Goal: Task Accomplishment & Management: Complete application form

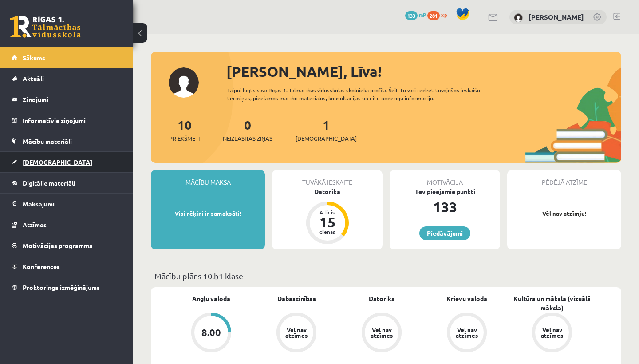
click at [37, 164] on span "[DEMOGRAPHIC_DATA]" at bounding box center [58, 162] width 70 height 8
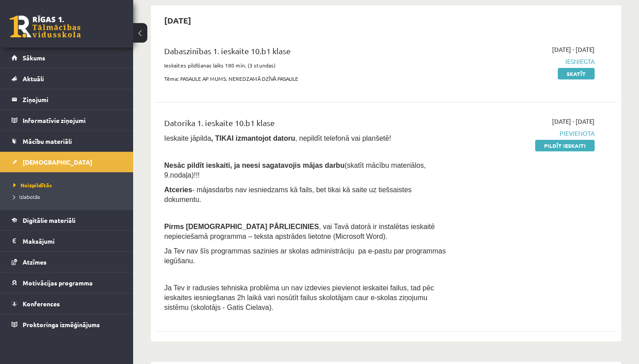
scroll to position [83, 0]
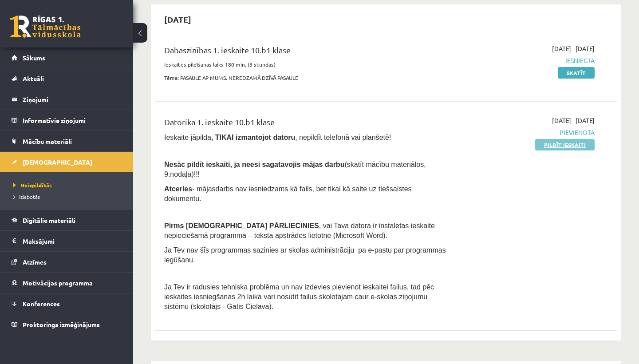
click at [573, 147] on link "Pildīt ieskaiti" at bounding box center [564, 145] width 59 height 12
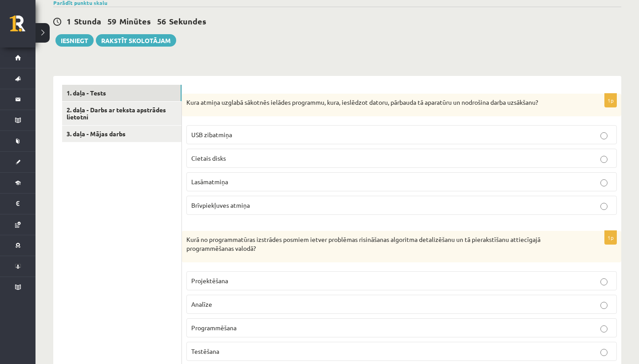
scroll to position [211, 0]
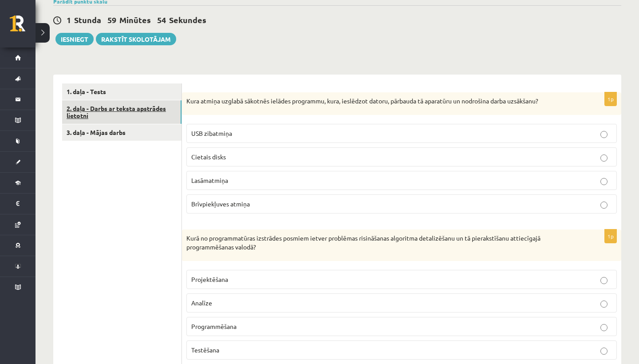
click at [126, 107] on link "2. daļa - Darbs ar teksta apstrādes lietotni" at bounding box center [121, 112] width 119 height 24
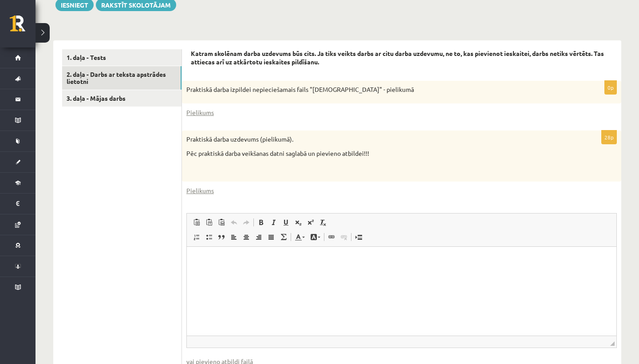
scroll to position [246, 0]
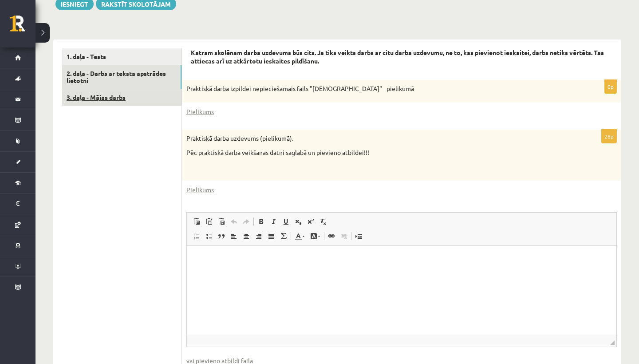
click at [111, 91] on link "3. daļa - Mājas darbs" at bounding box center [121, 97] width 119 height 16
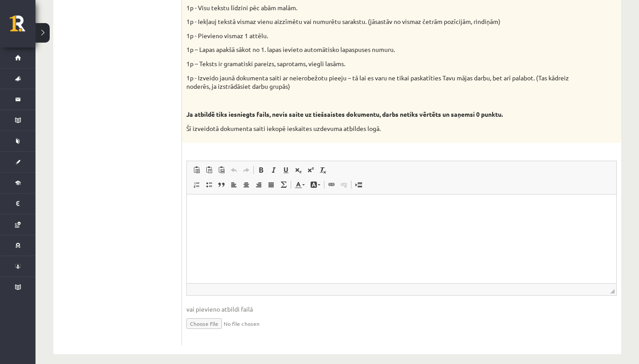
scroll to position [444, 0]
click at [237, 221] on html at bounding box center [402, 207] width 430 height 27
click at [215, 315] on input "file" at bounding box center [401, 323] width 431 height 18
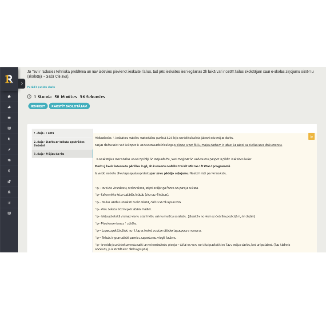
scroll to position [173, 0]
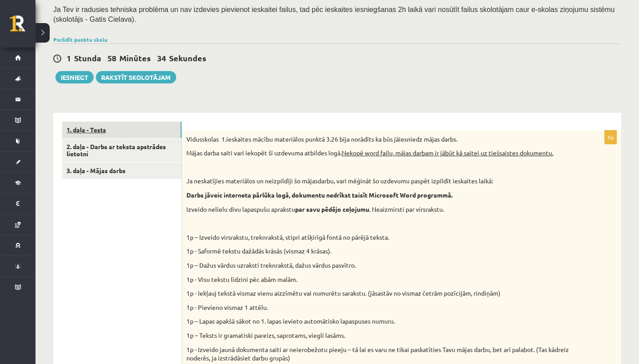
click at [98, 125] on link "1. daļa - Tests" at bounding box center [121, 130] width 119 height 16
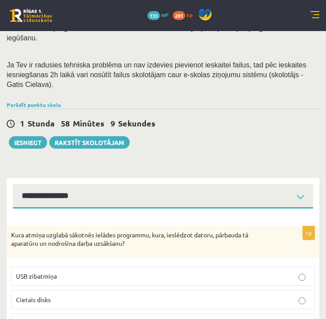
scroll to position [122, 0]
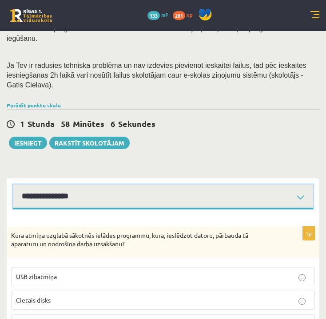
select select "**********"
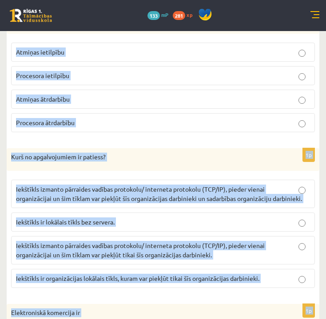
scroll to position [2636, 0]
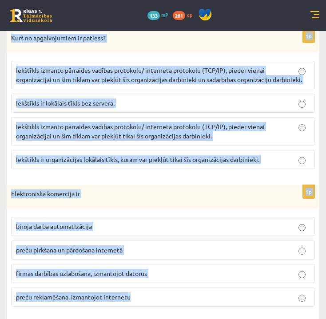
drag, startPoint x: 11, startPoint y: 107, endPoint x: 146, endPoint y: 285, distance: 223.1
copy form "Lore ipsumd sitamet consecte adipisc elitseddo, eius, temporinc utlabo, etdolor…"
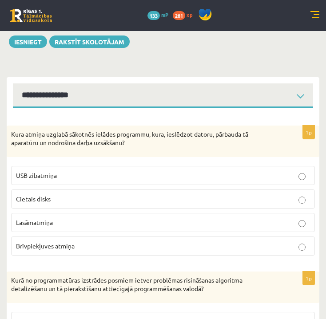
scroll to position [227, 0]
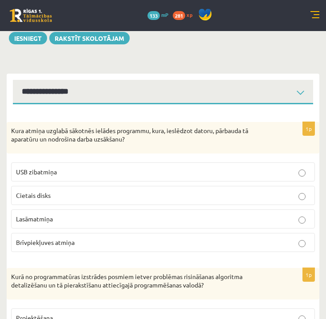
click at [89, 214] on p "Lasāmatmiņa" at bounding box center [163, 218] width 294 height 9
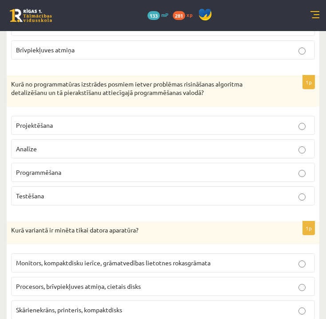
scroll to position [420, 0]
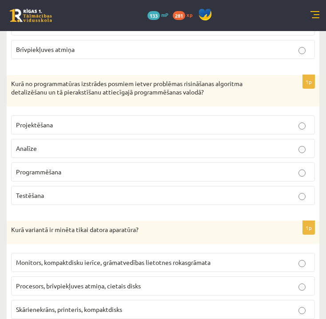
click at [67, 167] on p "Programmēšana" at bounding box center [163, 171] width 294 height 9
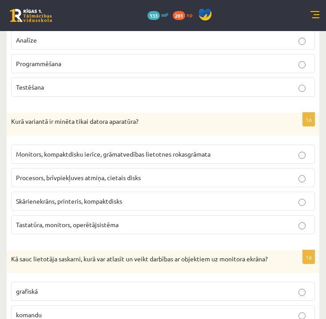
scroll to position [531, 0]
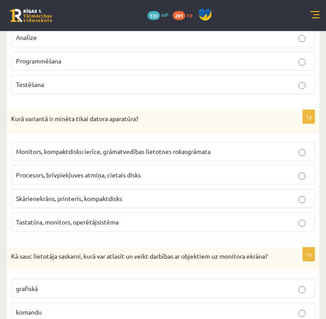
click at [113, 171] on span "Procesors, brīvpiekļuves atmiņa, cietais disks" at bounding box center [78, 175] width 125 height 8
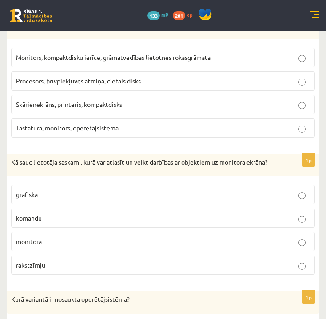
scroll to position [625, 0]
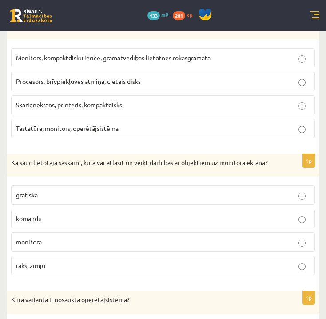
click at [79, 198] on p "grafiskā" at bounding box center [163, 194] width 294 height 9
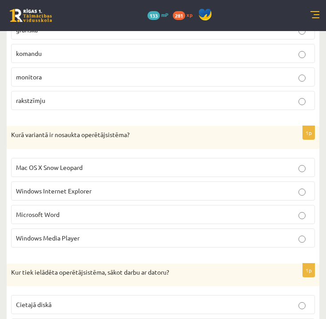
scroll to position [791, 0]
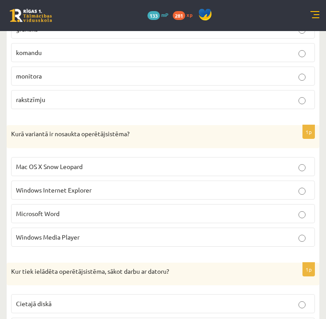
click at [77, 164] on p "Mac OS X Snow Leopard" at bounding box center [163, 166] width 294 height 9
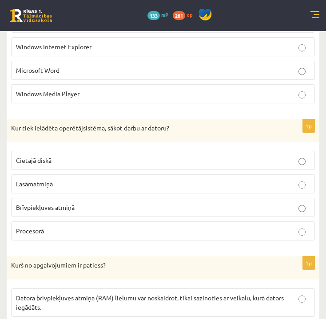
scroll to position [935, 0]
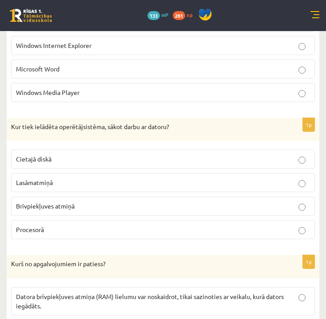
click at [63, 207] on span "Brīvpiekļuves atmiņā" at bounding box center [45, 206] width 59 height 8
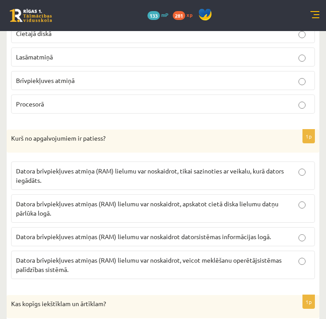
scroll to position [1063, 0]
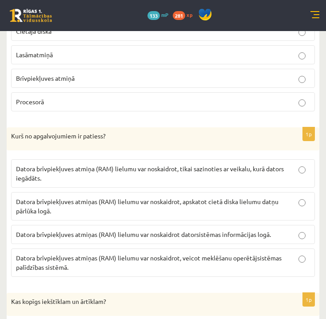
click at [288, 236] on p "Datora brīvpiekļuves atmiņas (RAM) lielumu var noskaidrot datorsistēmas informā…" at bounding box center [163, 234] width 294 height 9
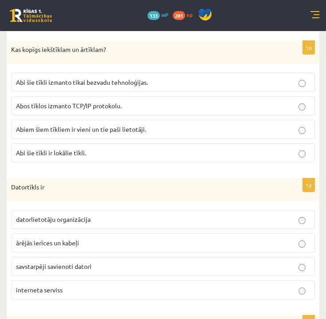
scroll to position [1317, 0]
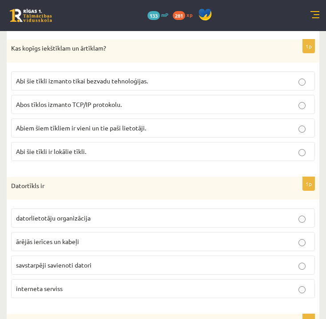
click at [233, 102] on p "Abos tīklos izmanto TCP/IP protokolu." at bounding box center [163, 104] width 294 height 9
click at [73, 269] on span "savstarpēji savienoti datori" at bounding box center [53, 265] width 75 height 8
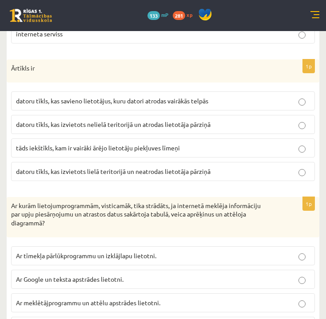
scroll to position [1577, 0]
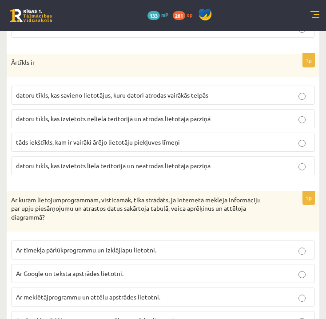
click at [189, 166] on span "datoru tīkls, kas izvietots lielā teritorijā un neatrodas lietotāja pārziņā" at bounding box center [113, 166] width 194 height 8
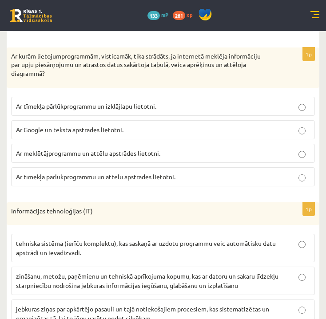
scroll to position [1724, 0]
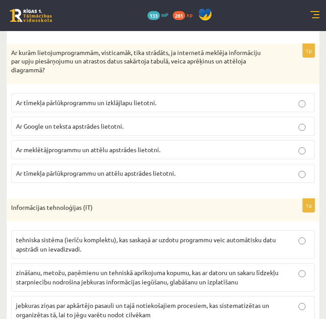
click at [171, 106] on p "Ar tīmekļa pārlūkprogrammu un izklājlapu lietotni." at bounding box center [163, 102] width 294 height 9
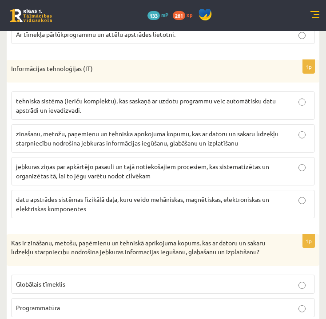
scroll to position [1864, 0]
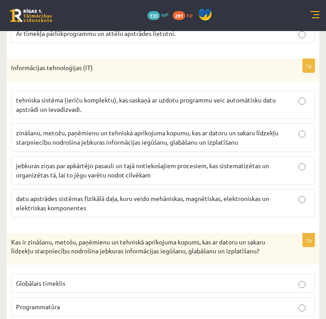
click at [151, 136] on span "zināšanu, metožu, paņēmienu un tehniskā aprīkojuma kopumu, kas ar datoru un sak…" at bounding box center [147, 137] width 262 height 17
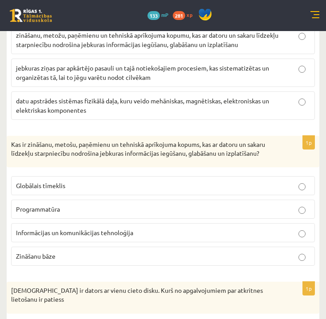
scroll to position [1970, 0]
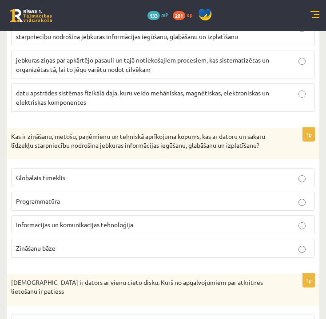
click at [107, 227] on span "Informācijas un komunikācijas tehnoloģija" at bounding box center [74, 225] width 117 height 8
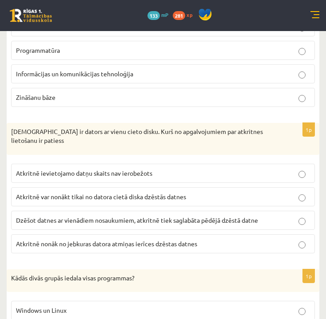
scroll to position [2123, 0]
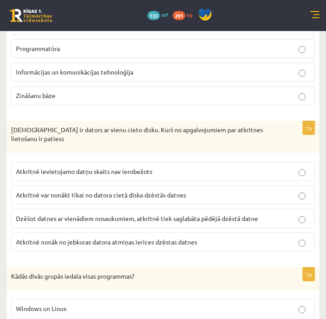
click at [194, 190] on p "Atkritnē var nonākt tikai no datora cietā diska dzēstās datnes" at bounding box center [163, 194] width 294 height 9
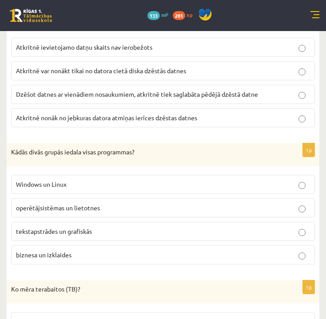
scroll to position [2251, 0]
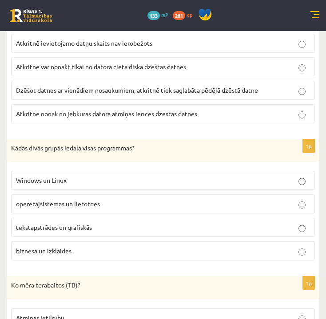
click at [92, 200] on span "operētājsistēmas un lietotnes" at bounding box center [58, 204] width 84 height 8
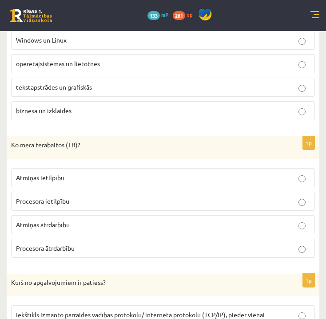
scroll to position [2392, 0]
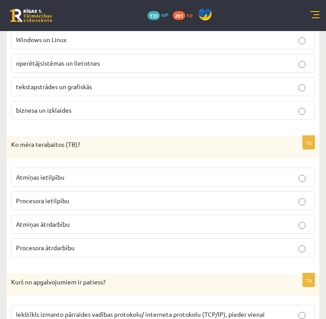
click at [68, 173] on p "Atmiņas ietilpību" at bounding box center [163, 177] width 294 height 9
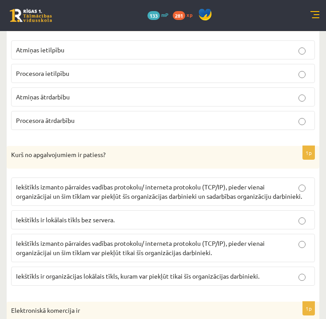
scroll to position [2524, 0]
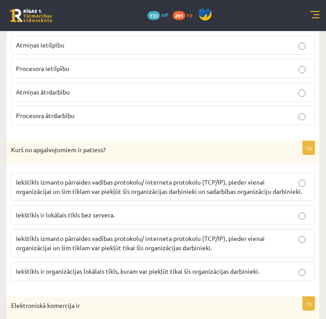
click at [146, 235] on span "Iekštīkls izmanto pārraides vadības protokolu/ interneta protokolu (TCP/IP), pi…" at bounding box center [140, 242] width 249 height 17
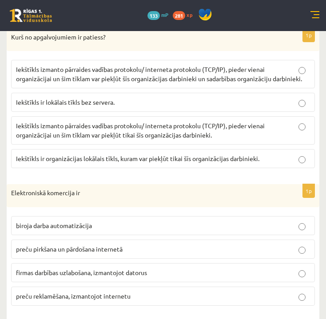
scroll to position [2636, 0]
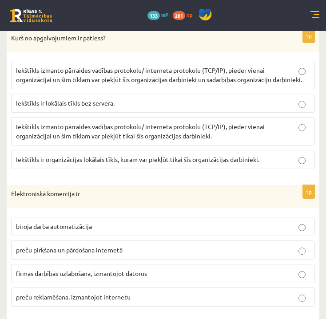
click at [107, 246] on span "preču pirkšana un pārdošana internetā" at bounding box center [69, 250] width 107 height 8
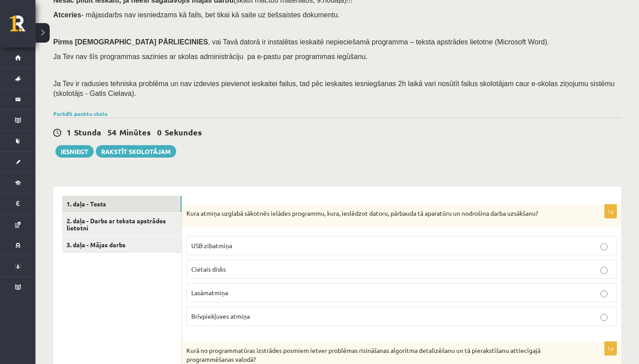
scroll to position [106, 0]
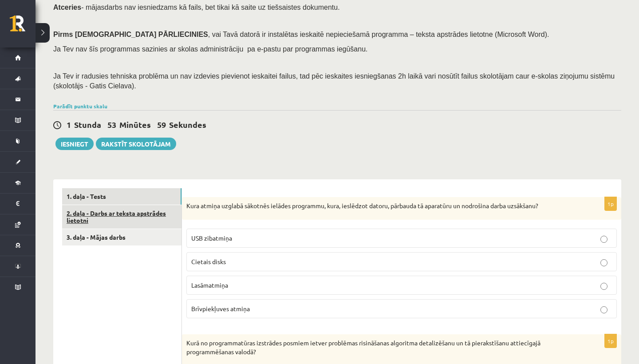
click at [125, 211] on link "2. daļa - Darbs ar teksta apstrādes lietotni" at bounding box center [121, 217] width 119 height 24
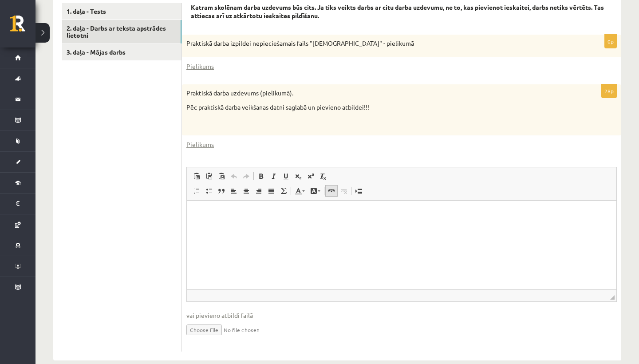
scroll to position [292, 0]
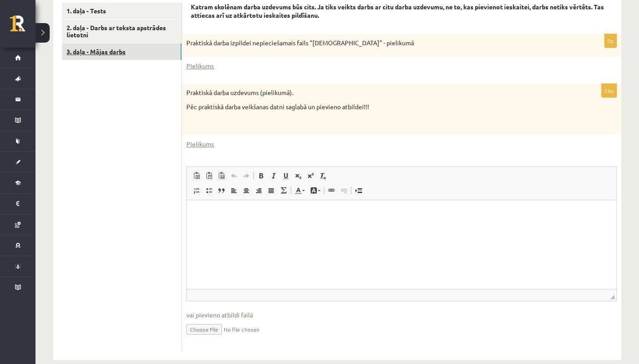
click at [99, 49] on link "3. daļa - Mājas darbs" at bounding box center [121, 51] width 119 height 16
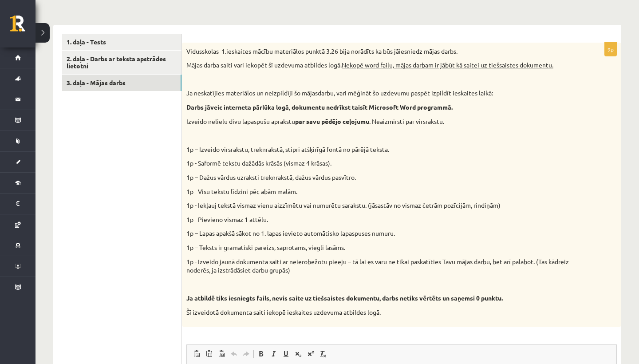
scroll to position [260, 0]
click at [157, 53] on link "2. daļa - Darbs ar teksta apstrādes lietotni" at bounding box center [121, 63] width 119 height 24
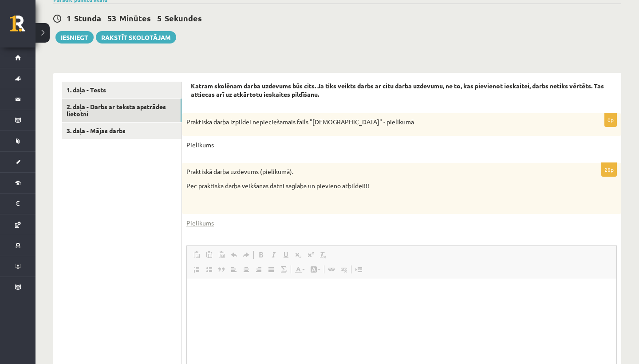
scroll to position [0, 0]
click at [202, 142] on link "Pielikums" at bounding box center [200, 144] width 28 height 9
click at [206, 218] on link "Pielikums" at bounding box center [200, 222] width 28 height 9
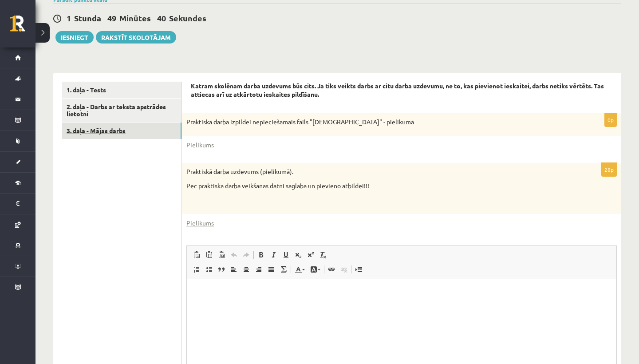
click at [110, 128] on link "3. daļa - Mājas darbs" at bounding box center [121, 131] width 119 height 16
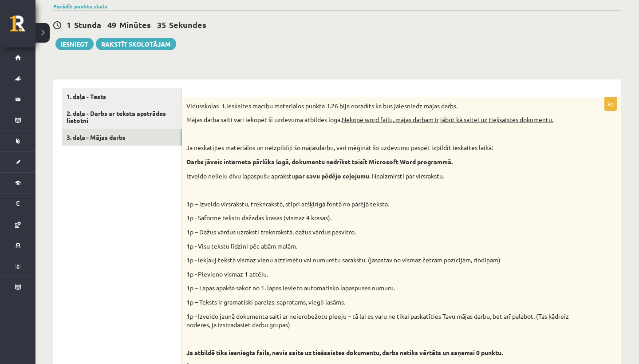
scroll to position [204, 0]
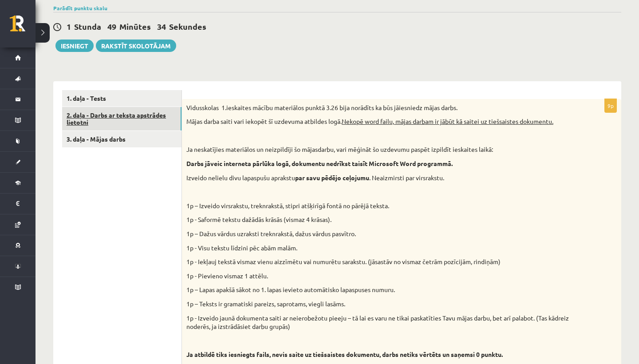
click at [92, 110] on link "2. daļa - Darbs ar teksta apstrādes lietotni" at bounding box center [121, 119] width 119 height 24
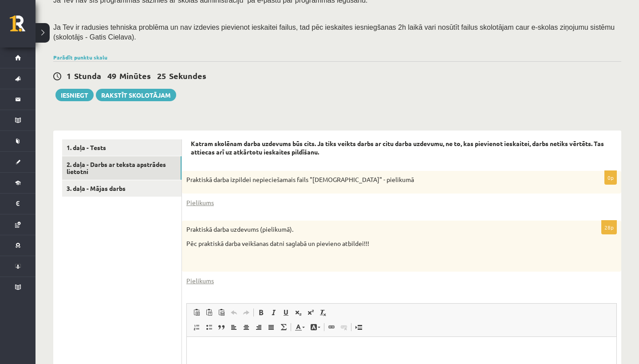
scroll to position [152, 0]
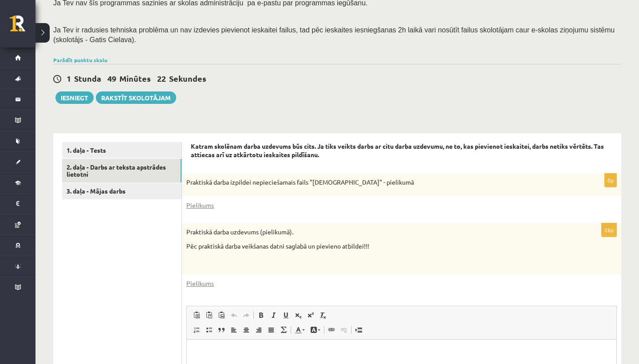
click at [384, 80] on div "1 Stunda 49 Minūtes 22 Sekundes" at bounding box center [337, 79] width 568 height 12
click at [409, 75] on div "1 Stunda 47 Minūtes 27 Sekundes" at bounding box center [337, 79] width 568 height 12
click at [203, 281] on link "Pielikums" at bounding box center [200, 283] width 28 height 9
click at [355, 91] on div "1 Stunda 45 Minūtes 52 Sekundes Ieskaite saglabāta! Iesniegt Rakstīt skolotājam" at bounding box center [337, 84] width 568 height 40
click at [204, 201] on link "Pielikums" at bounding box center [200, 205] width 28 height 9
